Goal: Communication & Community: Answer question/provide support

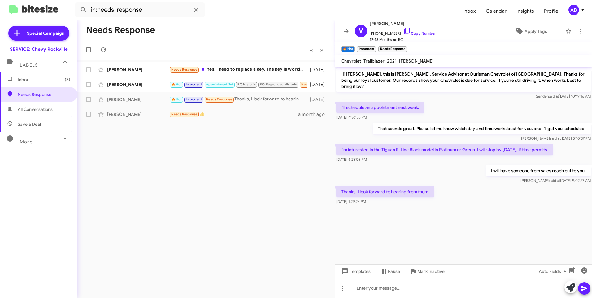
click at [271, 37] on mat-toolbar-row "Needs Response" at bounding box center [205, 30] width 257 height 20
click at [288, 89] on div "[PERSON_NAME] Needs Response Thanks! 🙂 16 hours ago" at bounding box center [206, 84] width 248 height 12
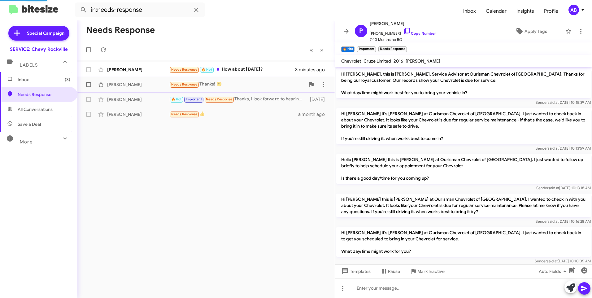
scroll to position [146, 0]
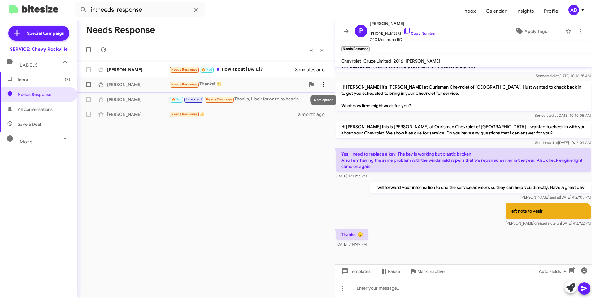
click at [322, 83] on icon at bounding box center [323, 84] width 7 height 7
click at [292, 117] on span "[PERSON_NAME] as responded" at bounding box center [293, 115] width 64 height 15
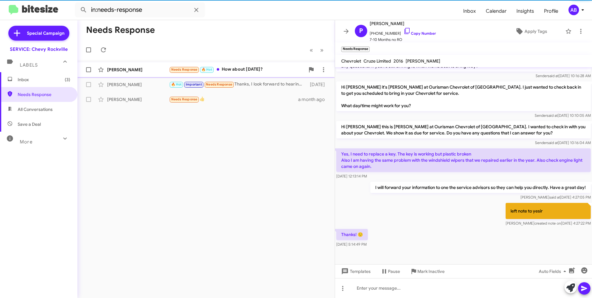
click at [261, 73] on div "Needs Response 🔥 Hot How about [DATE]?" at bounding box center [237, 69] width 136 height 7
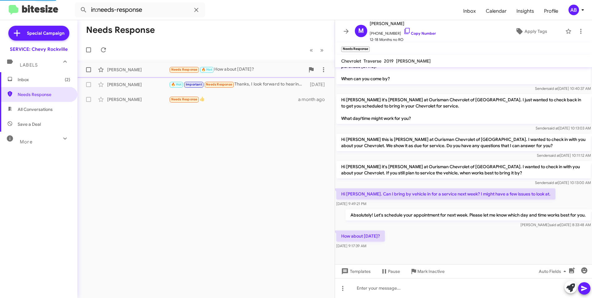
scroll to position [118, 0]
click at [324, 70] on icon at bounding box center [323, 69] width 7 height 7
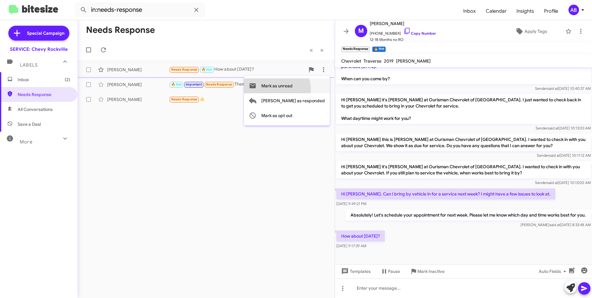
click at [293, 89] on span "Mark as unread" at bounding box center [276, 85] width 31 height 15
